Goal: Task Accomplishment & Management: Manage account settings

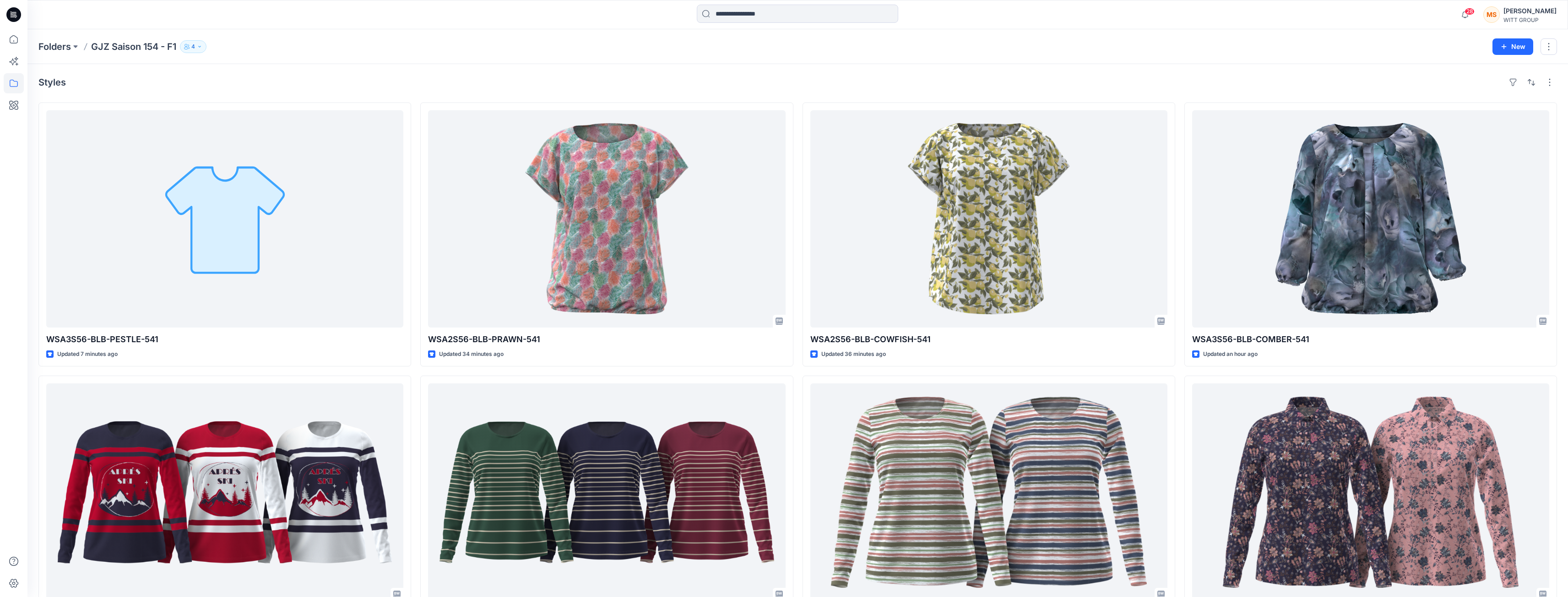
click at [109, 46] on p "GJZ Saison 154 - F1" at bounding box center [133, 46] width 85 height 13
click at [57, 45] on p "Folders" at bounding box center [54, 46] width 32 height 13
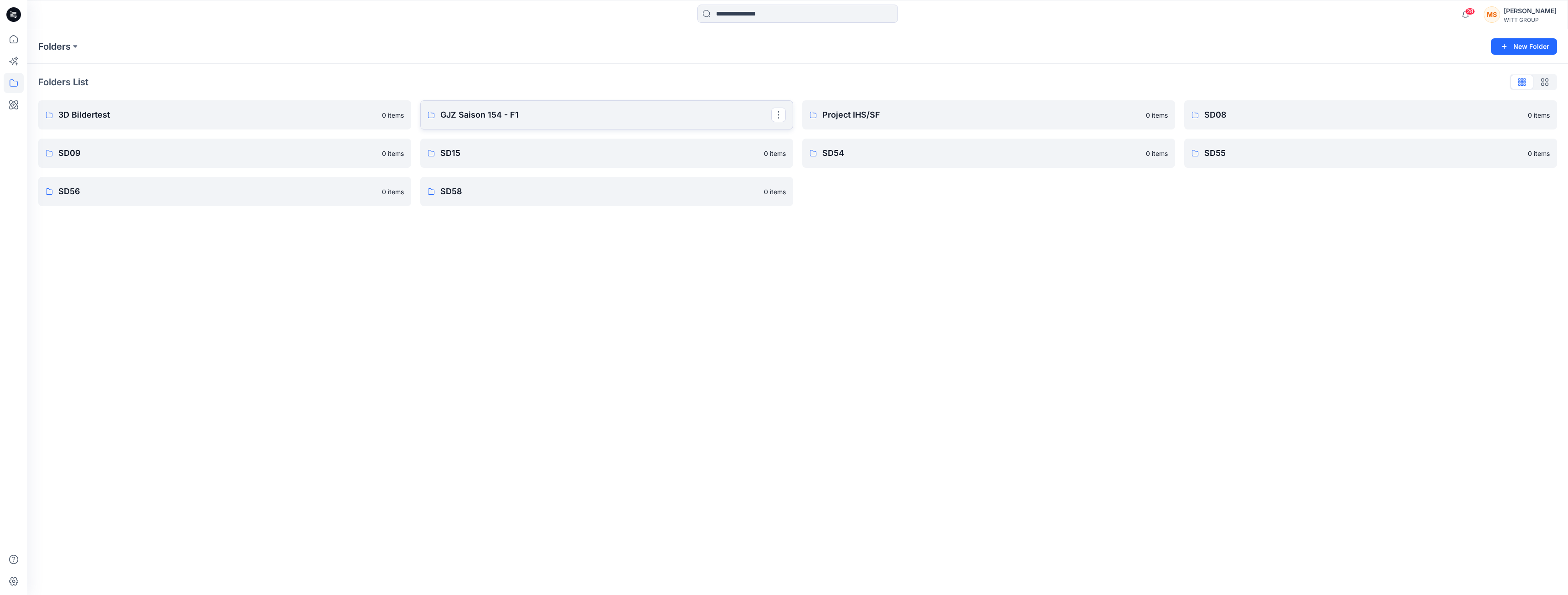
click at [560, 111] on p "GJZ Saison 154 - F1" at bounding box center [606, 114] width 331 height 13
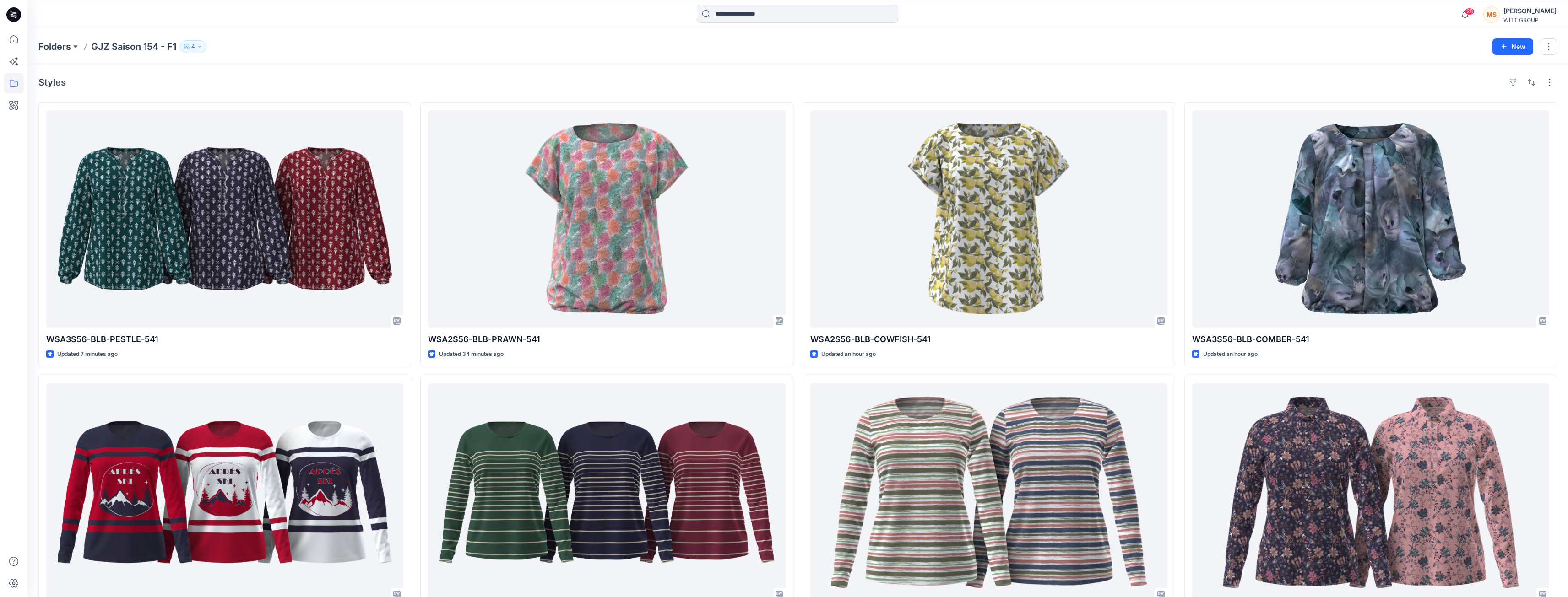
click at [202, 46] on icon "button" at bounding box center [199, 46] width 6 height 5
click at [303, 74] on icon "Manage Users" at bounding box center [304, 73] width 7 height 7
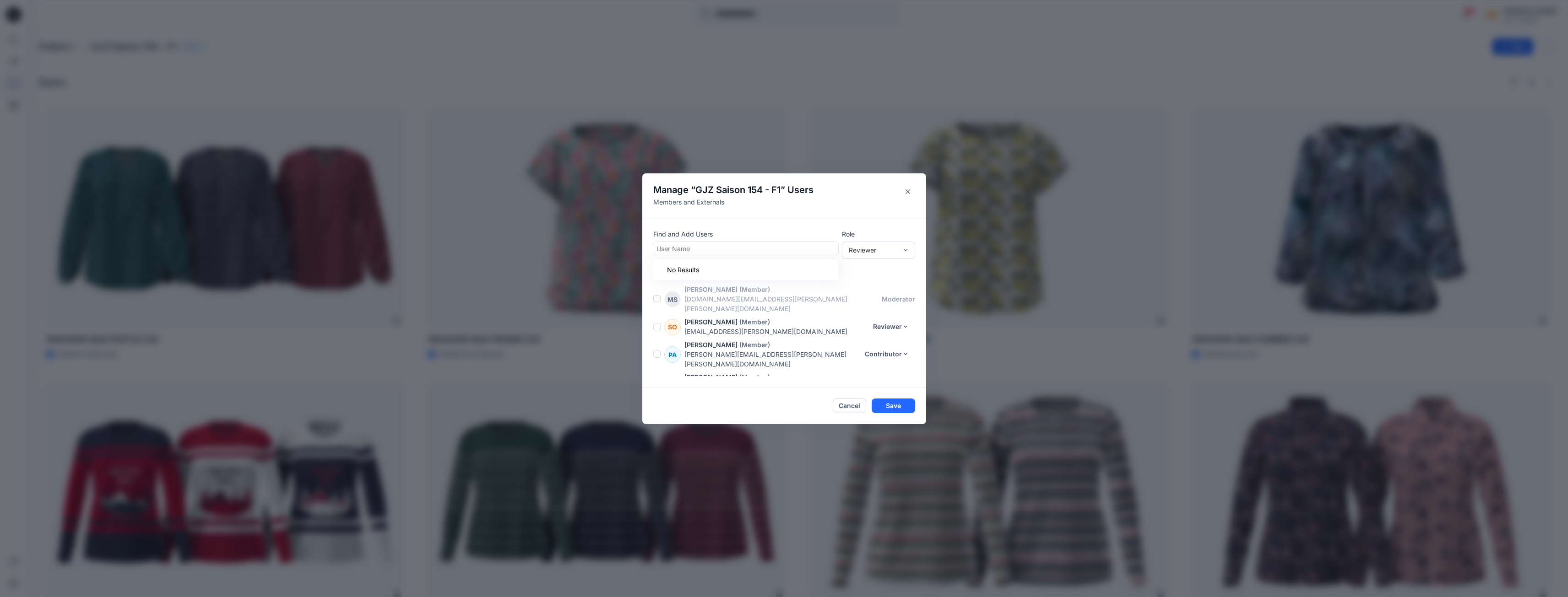
click at [591, 247] on div at bounding box center [746, 249] width 179 height 12
type input "***"
click at [591, 269] on p "Franzis Hofmann" at bounding box center [701, 271] width 53 height 12
click at [591, 345] on button "Save" at bounding box center [893, 406] width 43 height 15
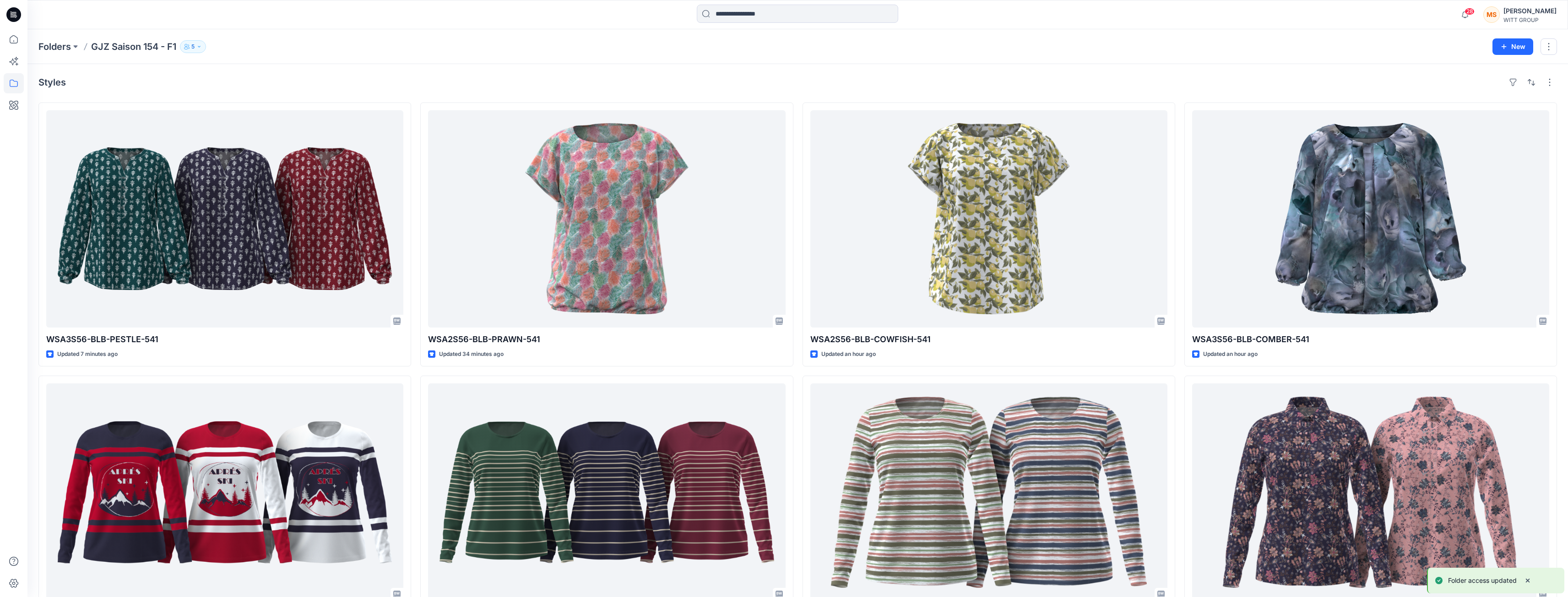
click at [199, 46] on icon "button" at bounding box center [199, 46] width 6 height 5
click at [306, 73] on icon "Manage Users" at bounding box center [304, 73] width 7 height 7
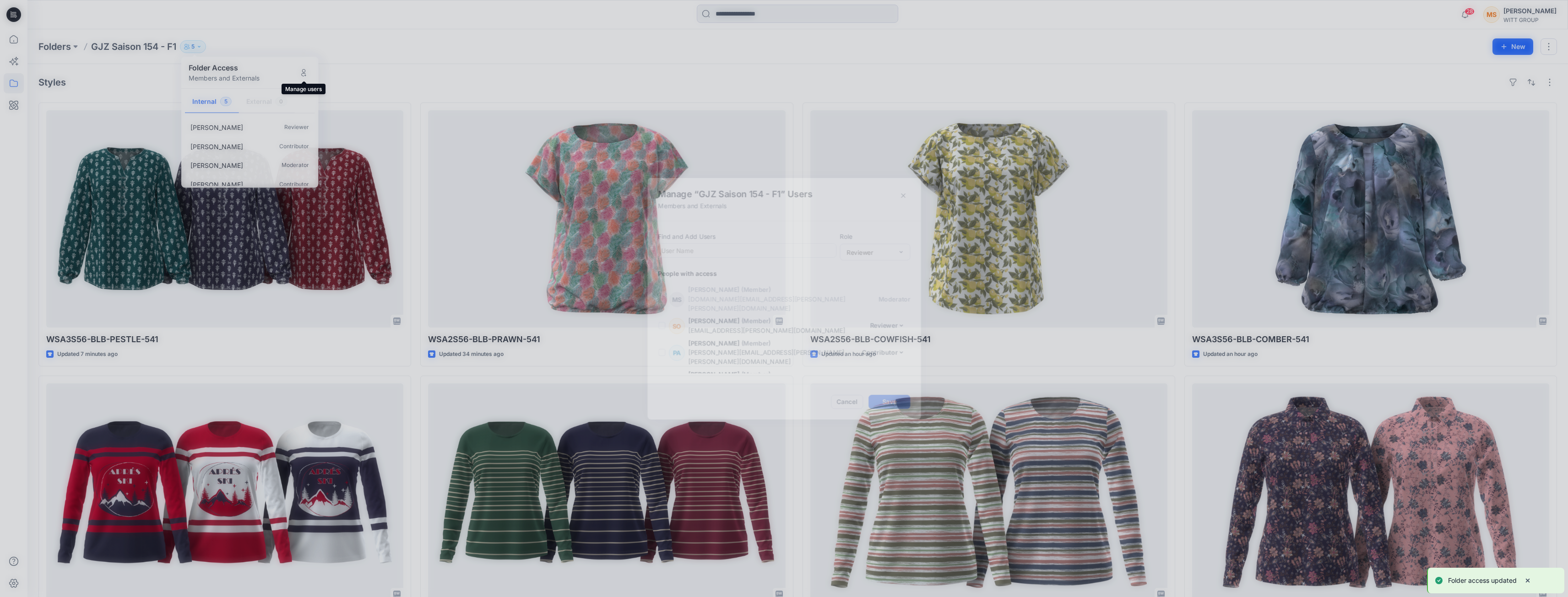
scroll to position [19, 0]
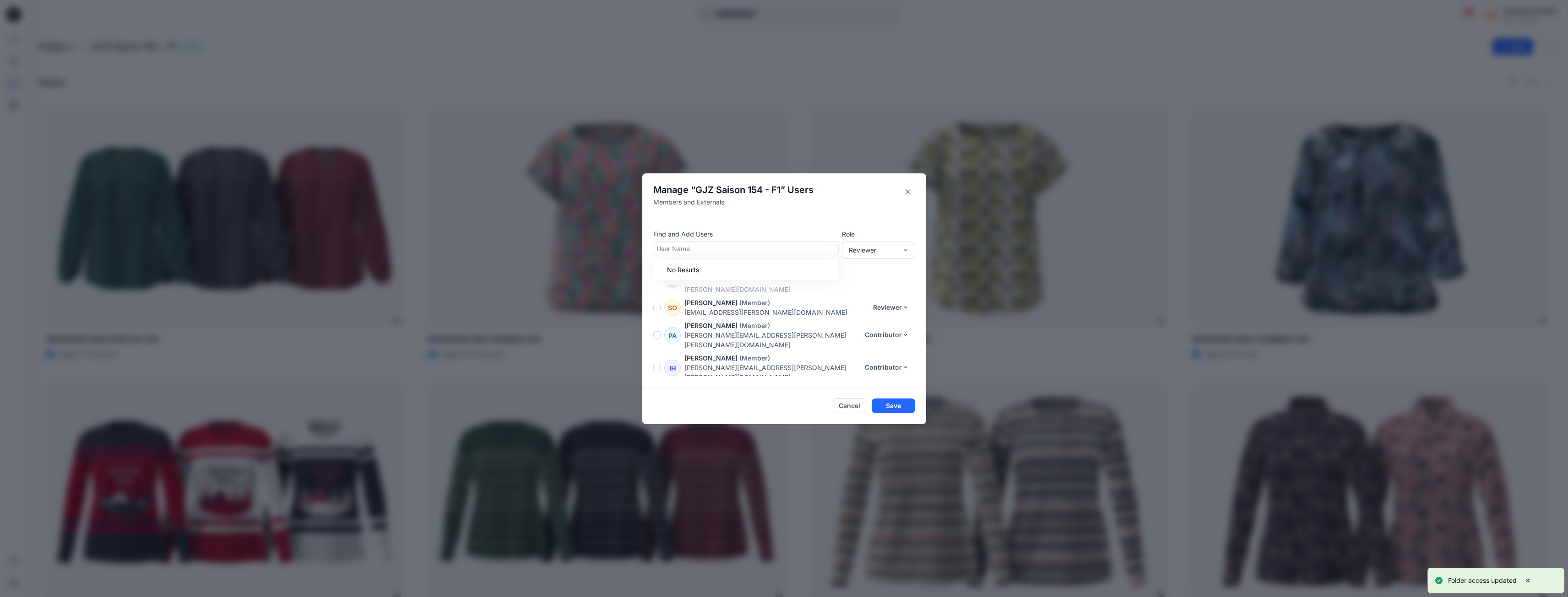
click at [591, 248] on div at bounding box center [746, 249] width 179 height 12
type input "****"
drag, startPoint x: 690, startPoint y: 247, endPoint x: 639, endPoint y: 246, distance: 51.0
click at [591, 246] on div "Manage “ GJZ Saison 154 - F1 ” Users Members and Externals Find and Add Users U…" at bounding box center [784, 298] width 1568 height 597
click at [591, 230] on p "Find and Add Users" at bounding box center [746, 234] width 185 height 10
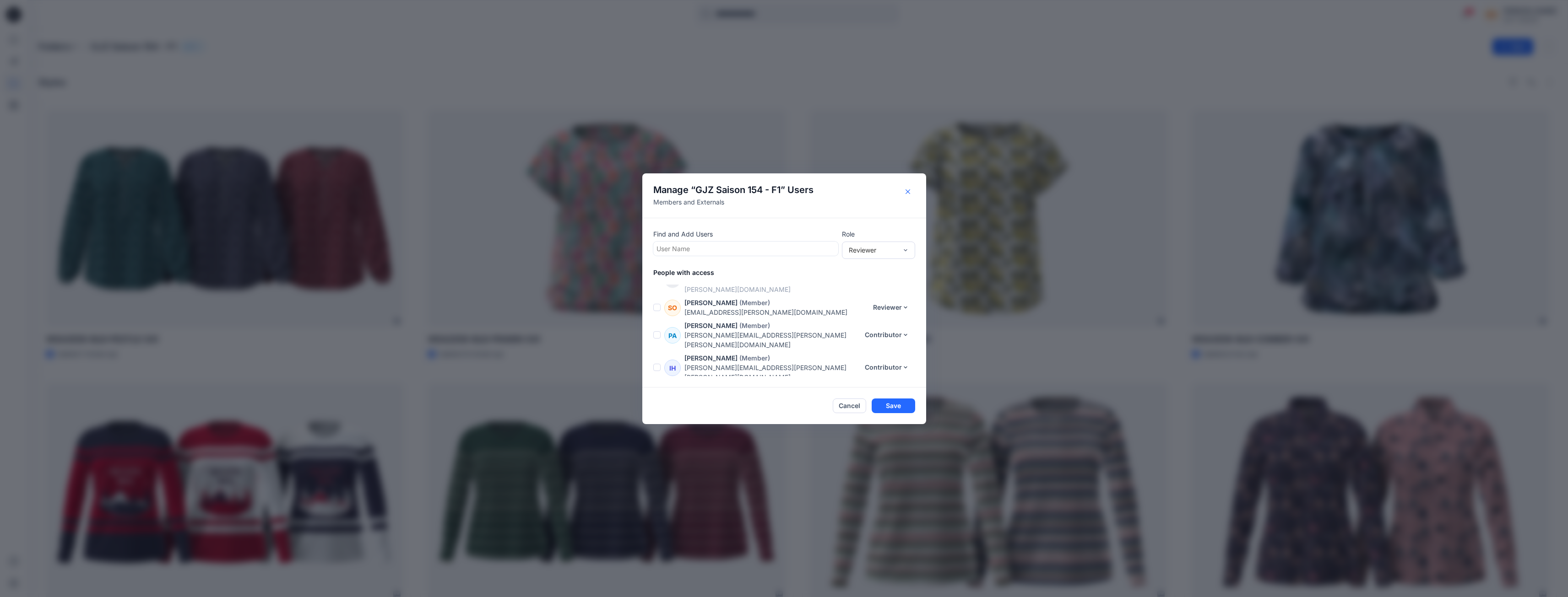
click at [591, 188] on button "Close" at bounding box center [908, 192] width 15 height 15
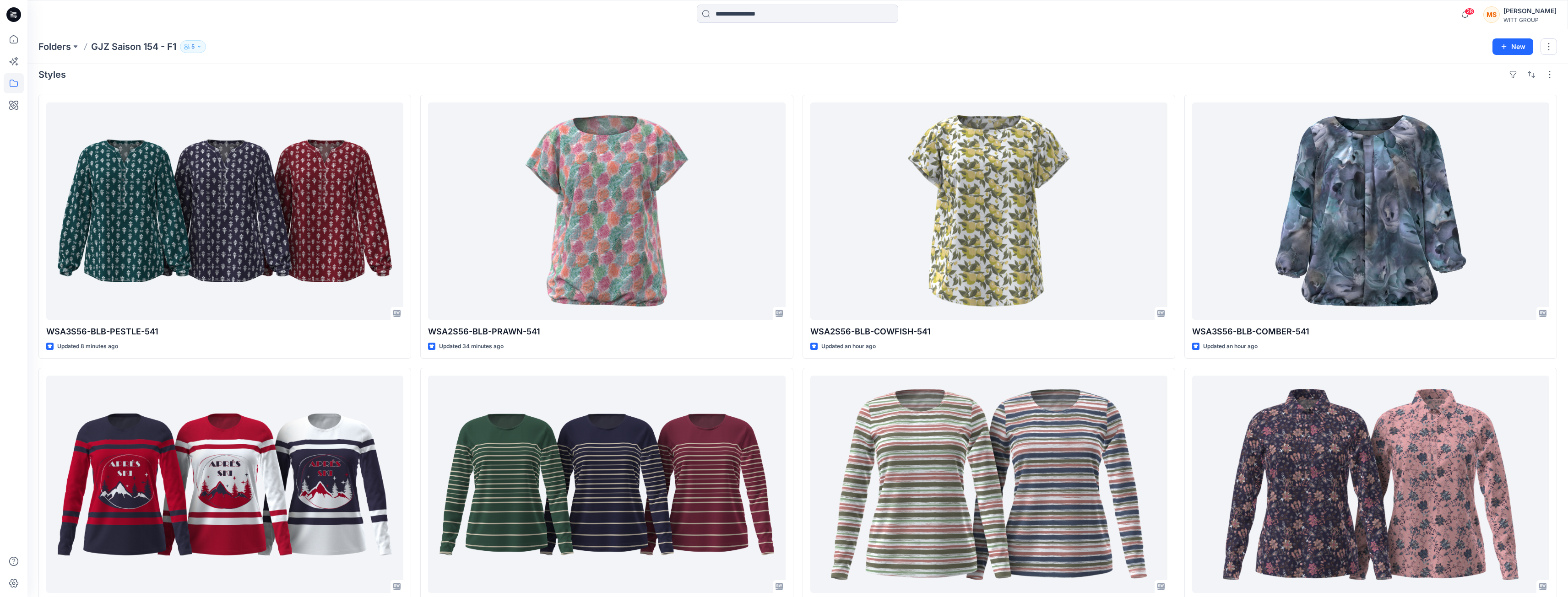
scroll to position [0, 0]
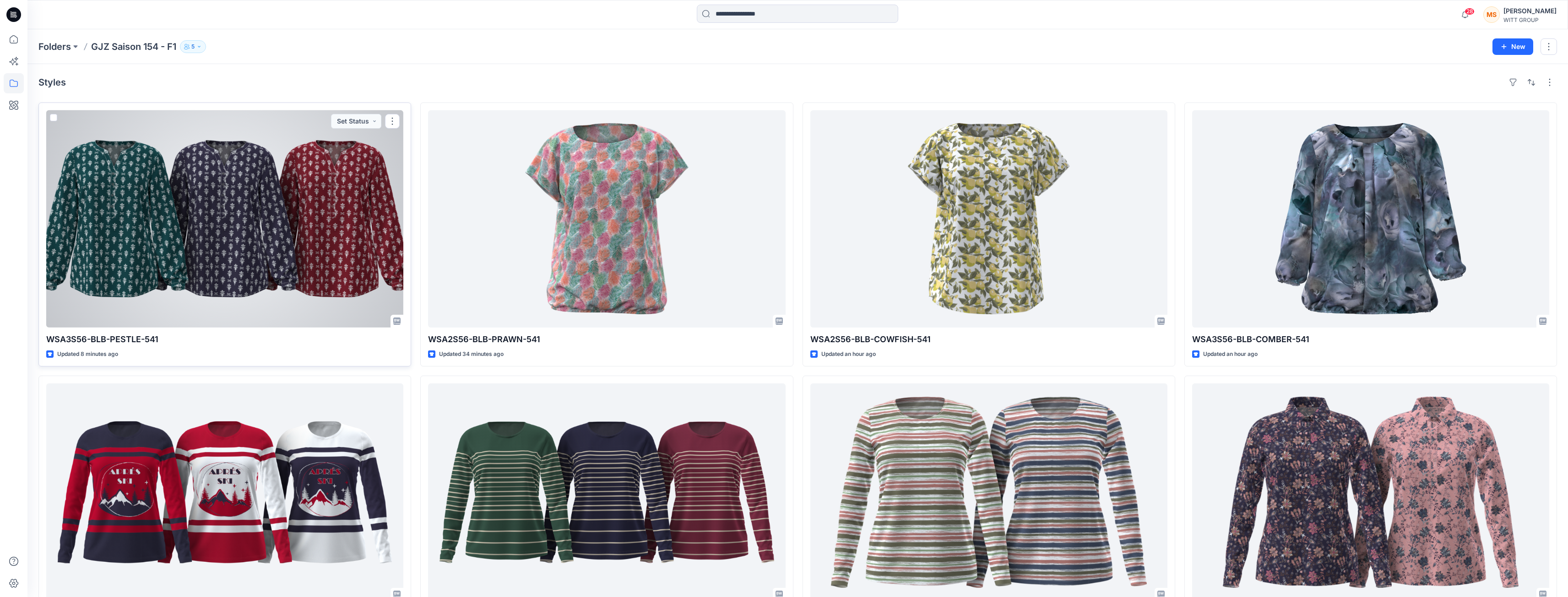
click at [330, 192] on div at bounding box center [225, 219] width 357 height 218
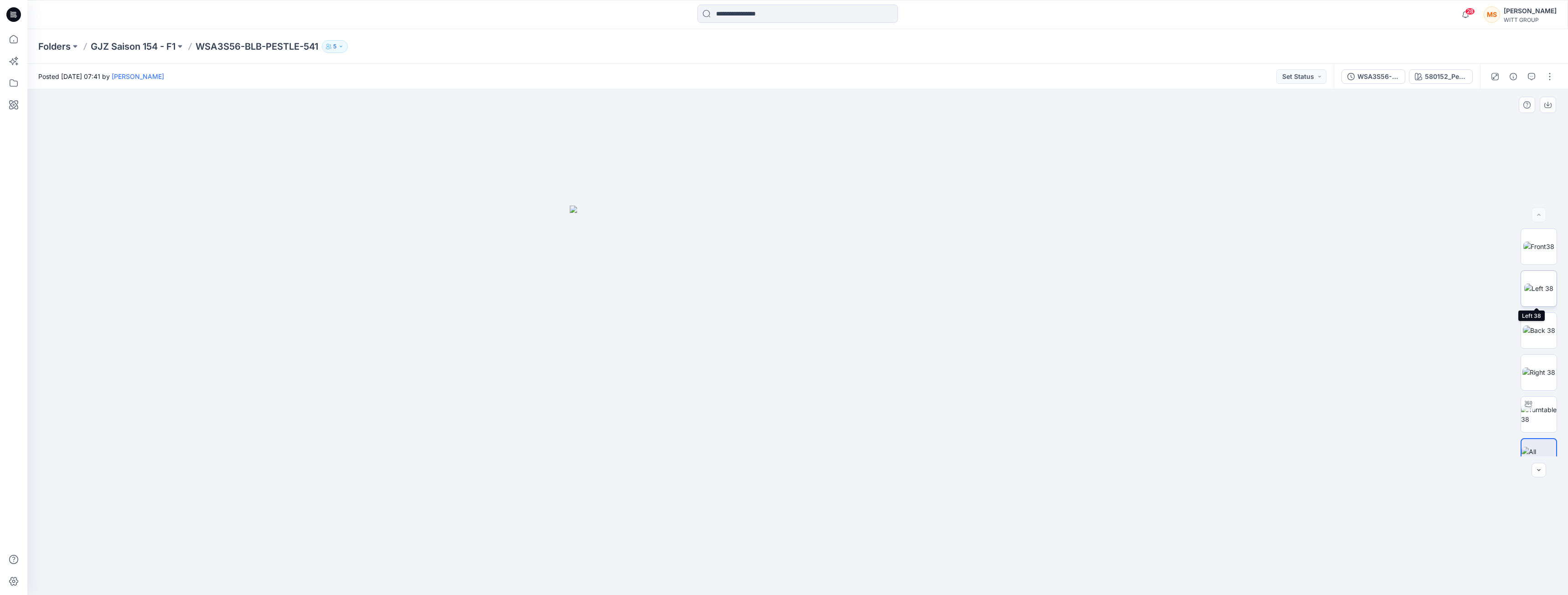
click at [588, 291] on img at bounding box center [1539, 289] width 29 height 10
click at [588, 333] on img at bounding box center [1539, 331] width 32 height 10
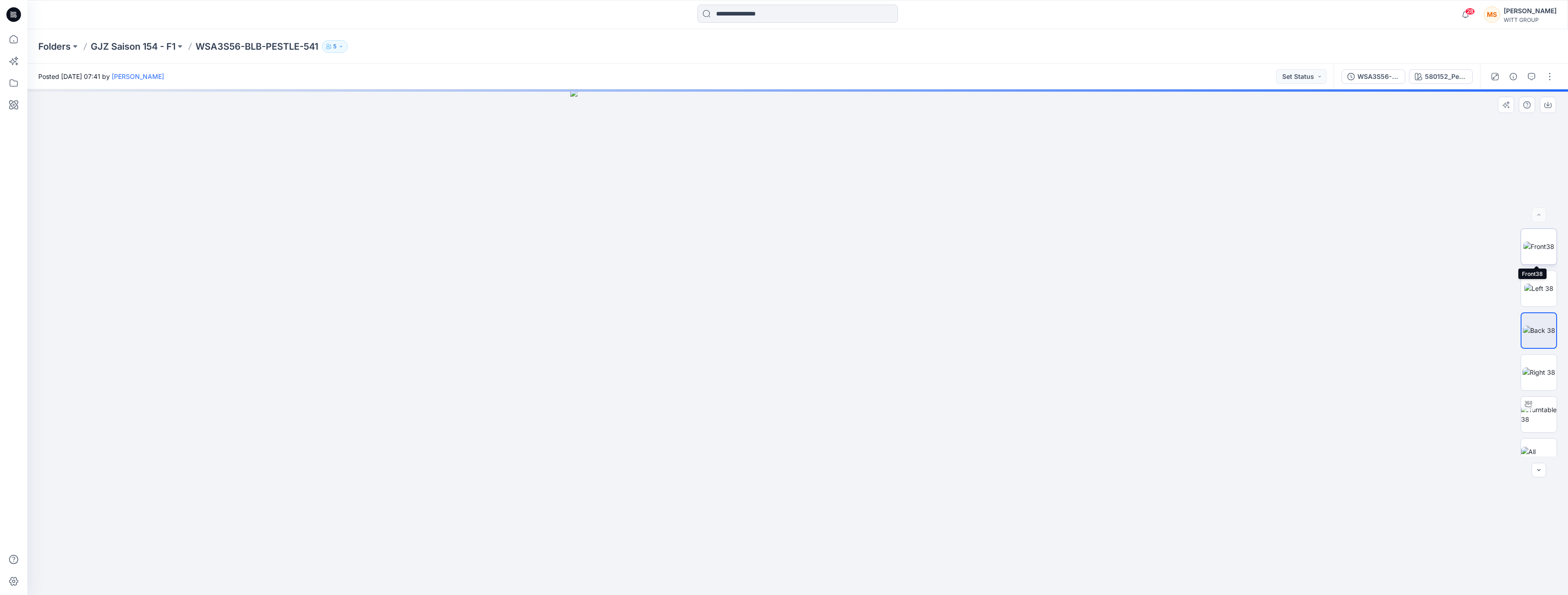
click at [588, 252] on img at bounding box center [1539, 247] width 31 height 10
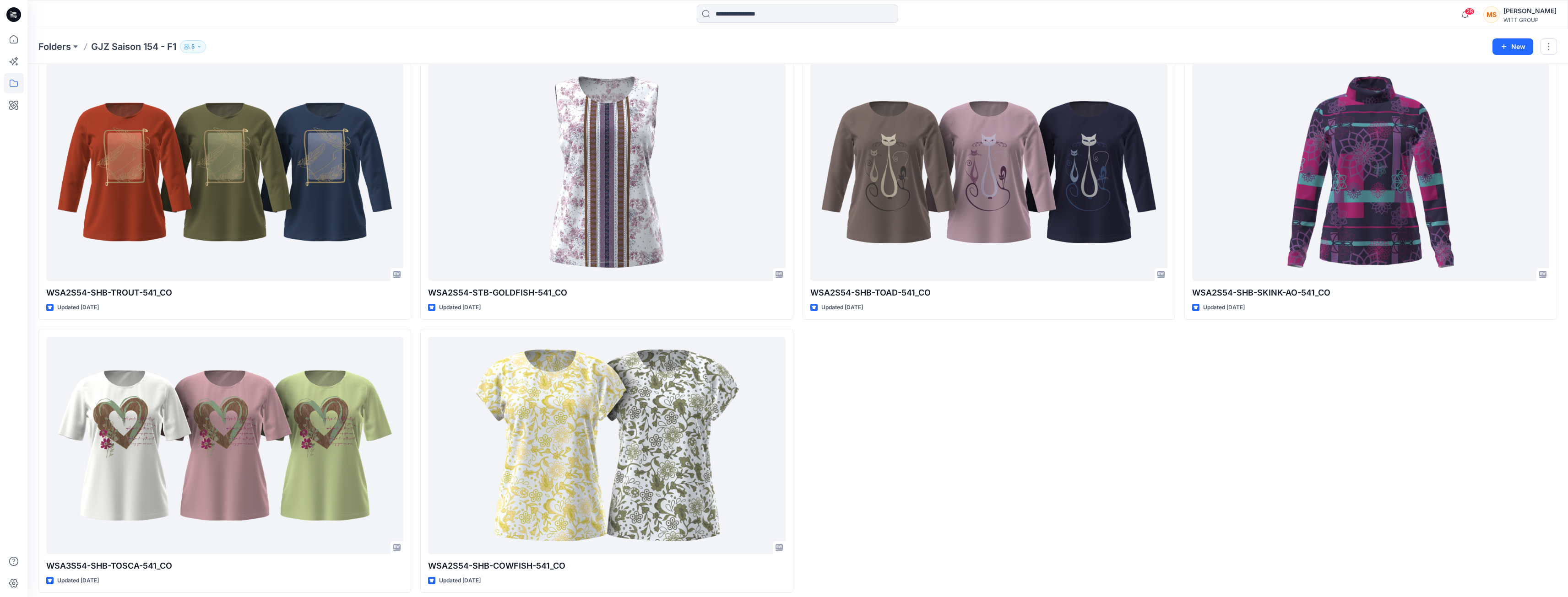
scroll to position [1967, 0]
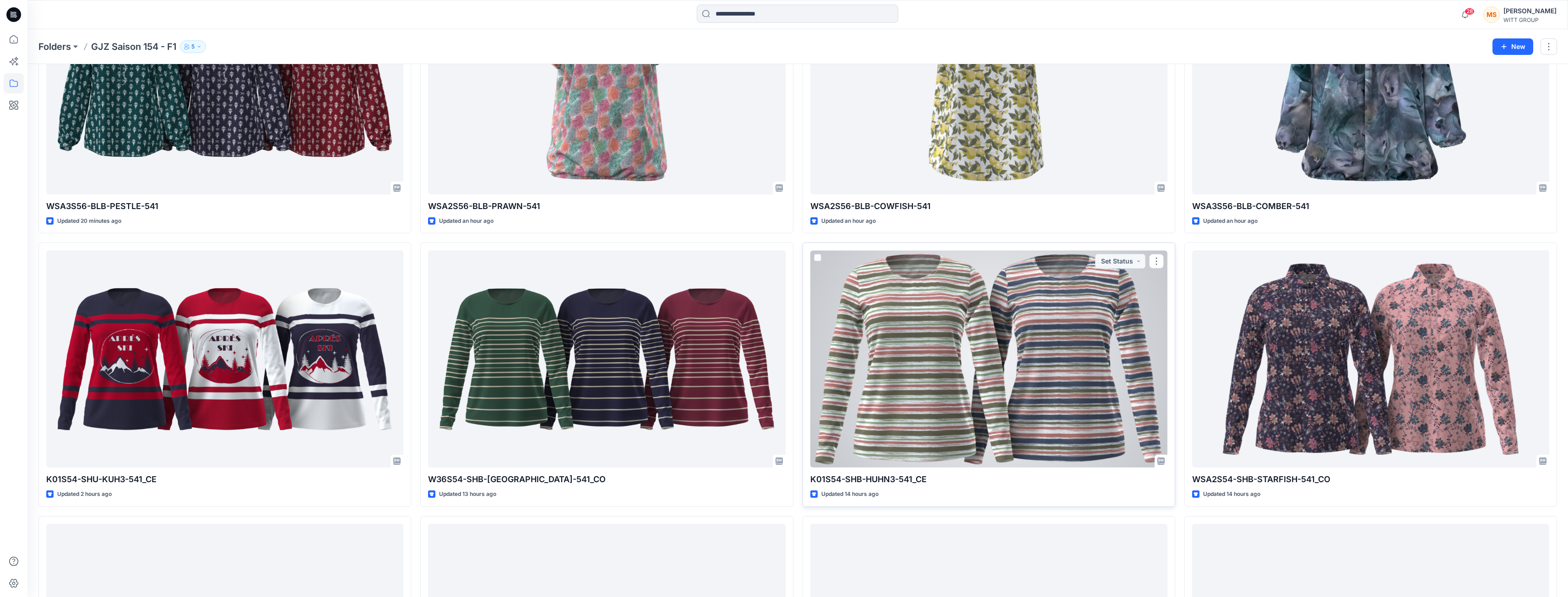
scroll to position [0, 0]
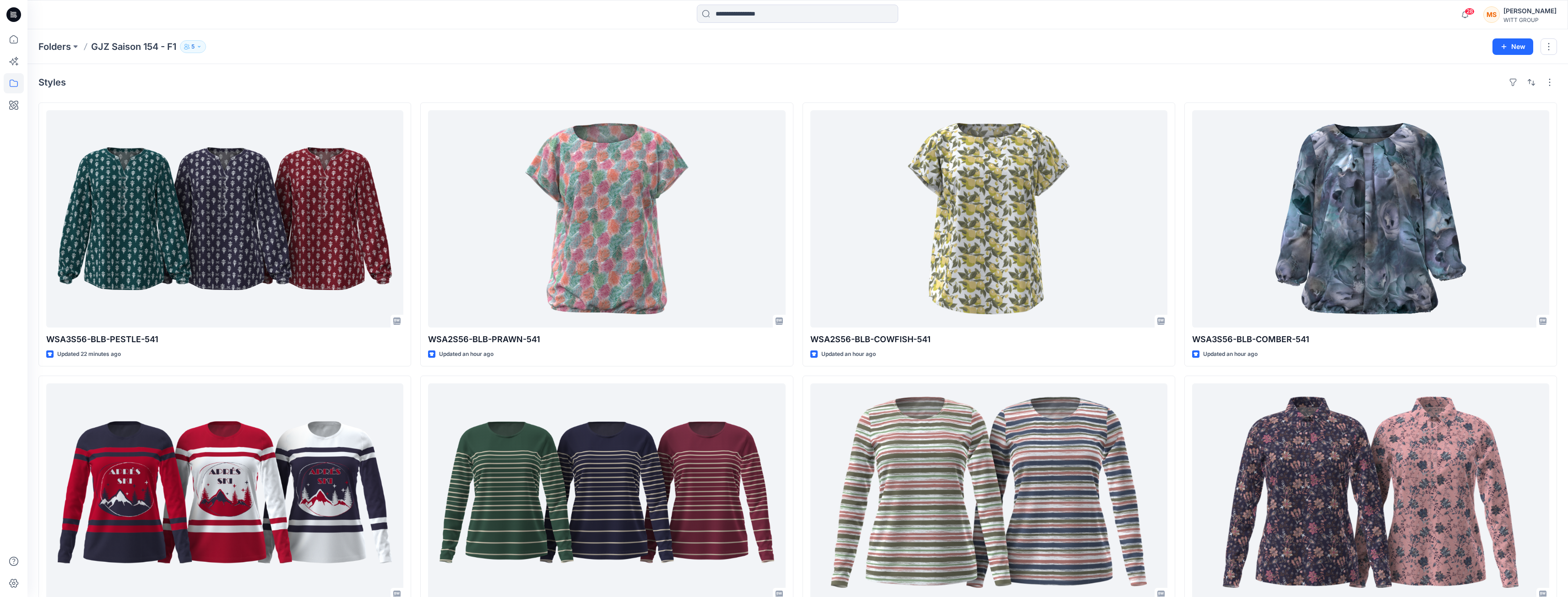
click at [117, 47] on p "GJZ Saison 154 - F1" at bounding box center [133, 46] width 85 height 13
click at [55, 46] on p "Folders" at bounding box center [54, 46] width 32 height 13
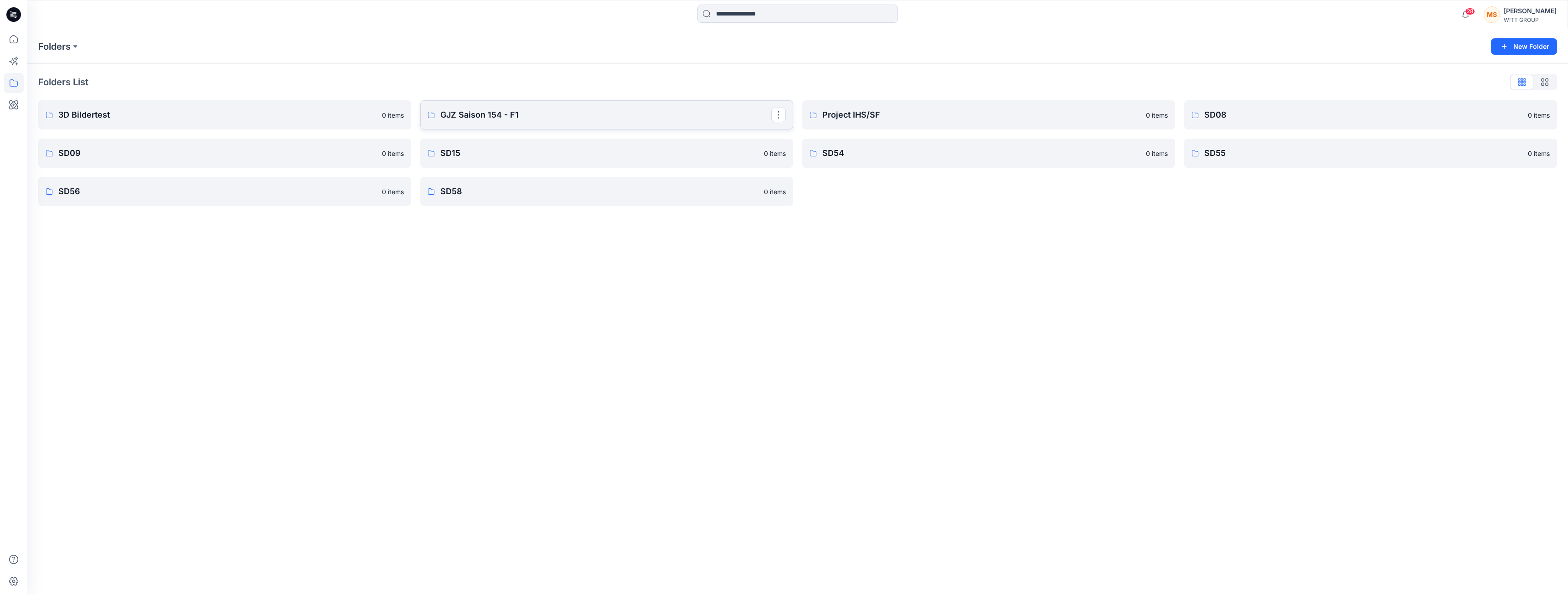
click at [493, 115] on p "GJZ Saison 154 - F1" at bounding box center [606, 114] width 331 height 13
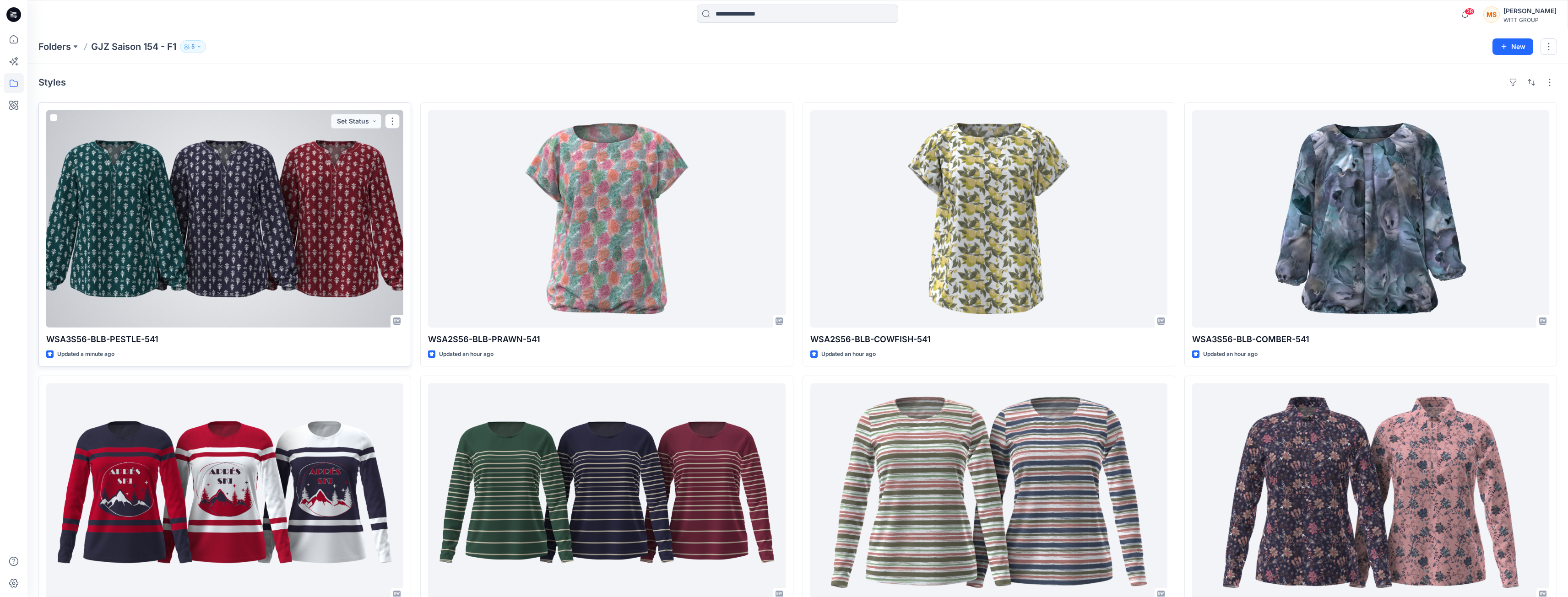
click at [318, 255] on div at bounding box center [225, 219] width 357 height 218
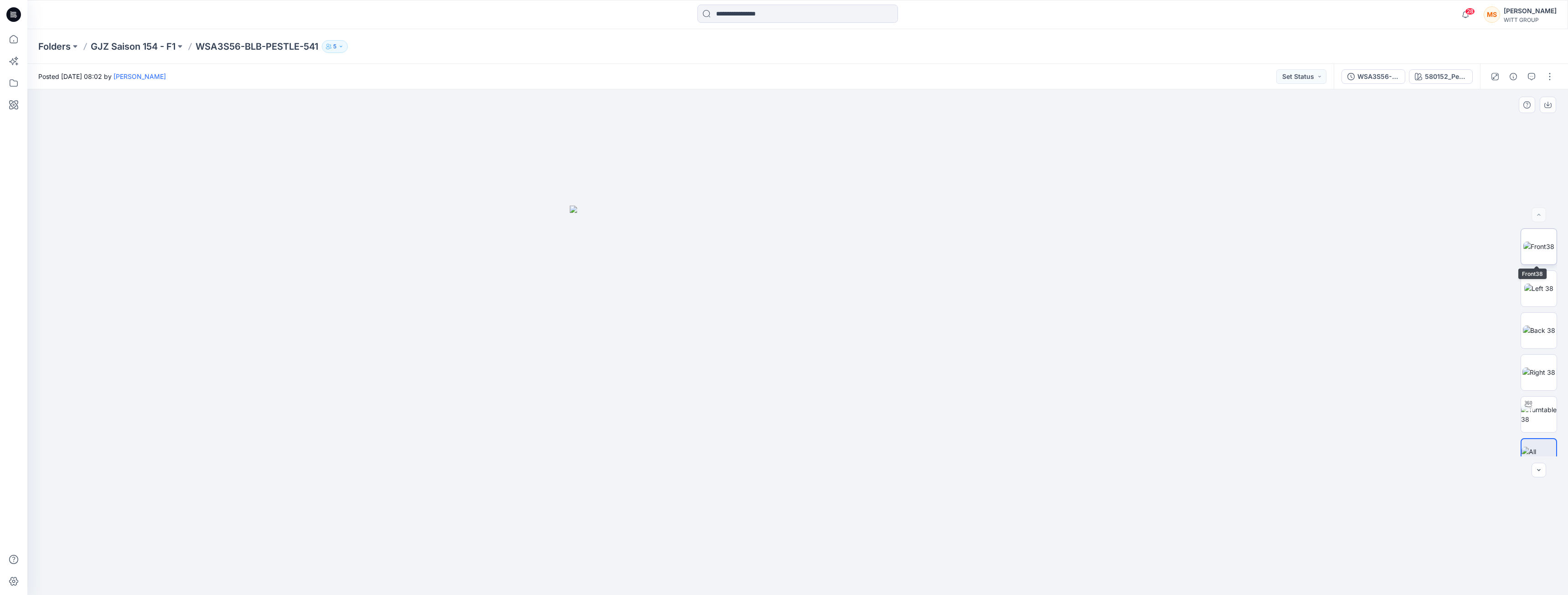
click at [588, 242] on img at bounding box center [1539, 247] width 31 height 10
click at [150, 49] on p "GJZ Saison 154 - F1" at bounding box center [133, 46] width 85 height 13
